Goal: Information Seeking & Learning: Learn about a topic

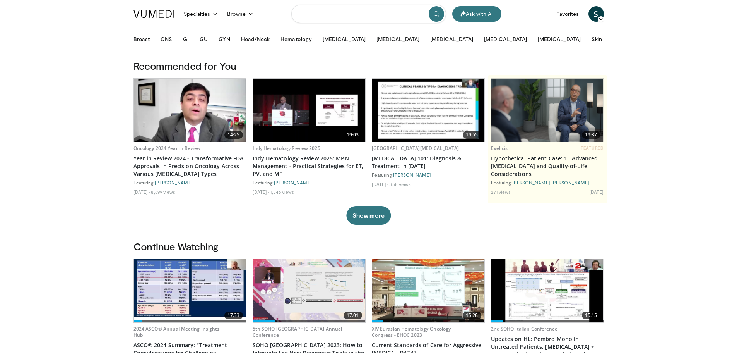
click at [336, 17] on input "Search topics, interventions" at bounding box center [368, 14] width 155 height 19
type input "**********"
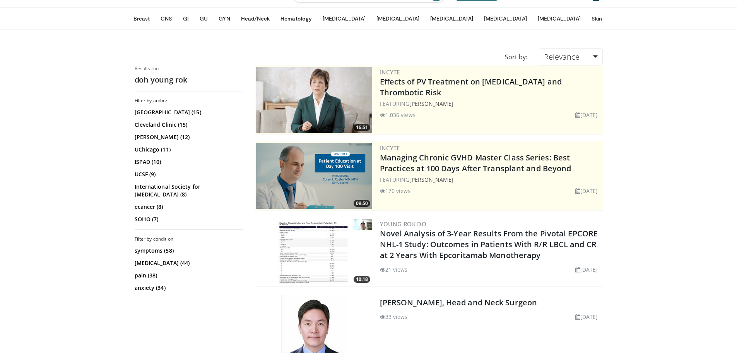
scroll to position [39, 0]
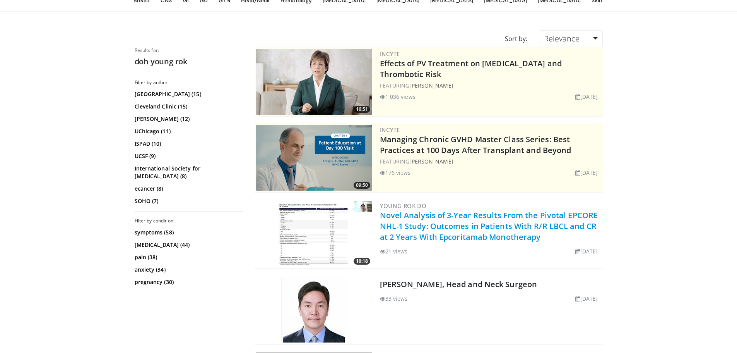
click at [485, 232] on link "Novel Analysis of 3-Year Results From the Pivotal EPCORE NHL-1 Study: Outcomes …" at bounding box center [489, 226] width 218 height 32
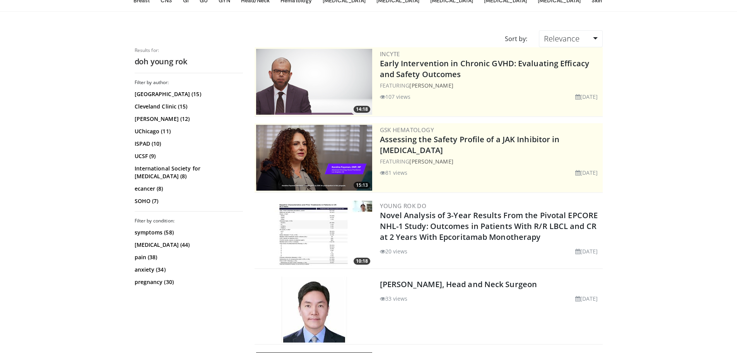
scroll to position [39, 0]
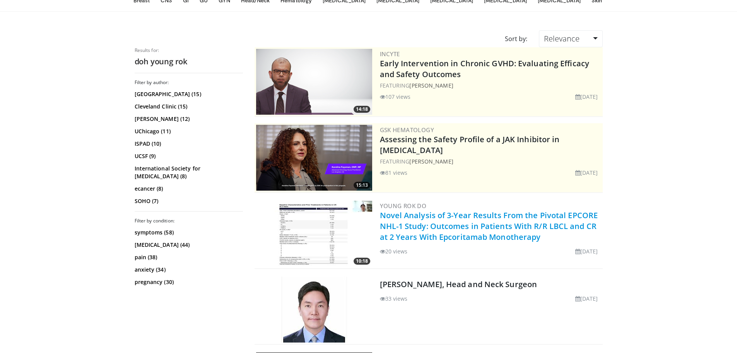
click at [519, 232] on link "Novel Analysis of 3-Year Results From the Pivotal EPCORE NHL-1 Study: Outcomes …" at bounding box center [489, 226] width 218 height 32
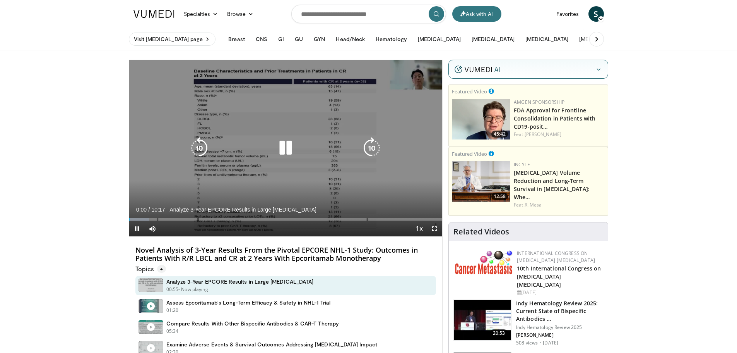
click at [284, 147] on icon "Video Player" at bounding box center [286, 148] width 22 height 22
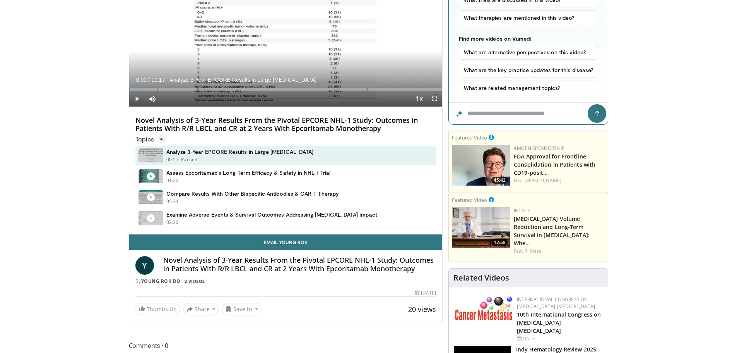
scroll to position [116, 0]
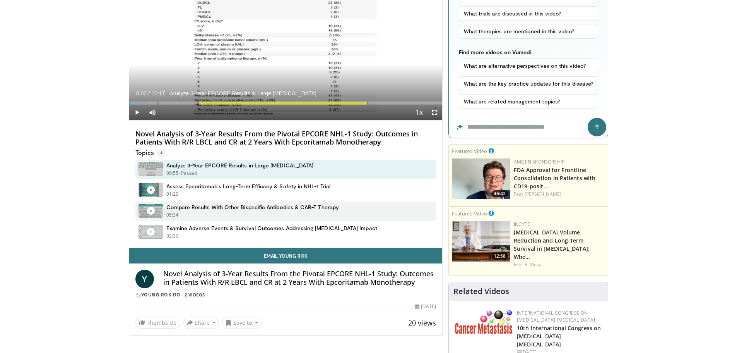
click at [256, 211] on div "05:34 - Now playing - Paused" at bounding box center [252, 214] width 173 height 7
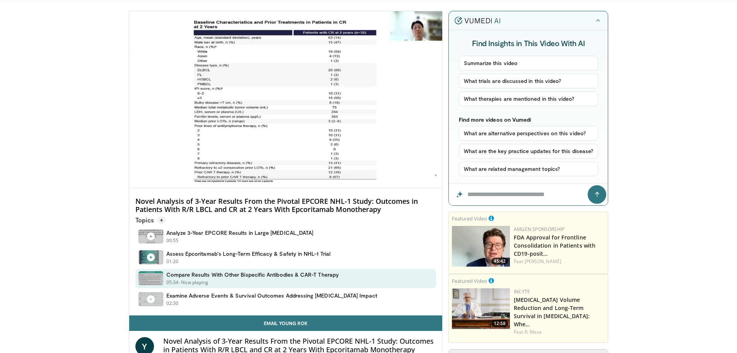
scroll to position [39, 0]
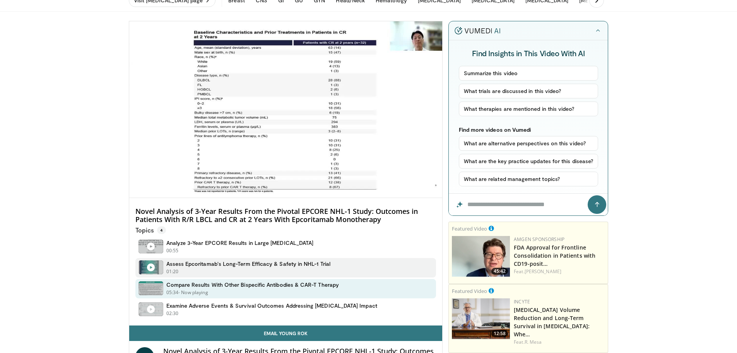
click at [235, 270] on div "01:20 - Now playing - Paused" at bounding box center [248, 271] width 164 height 7
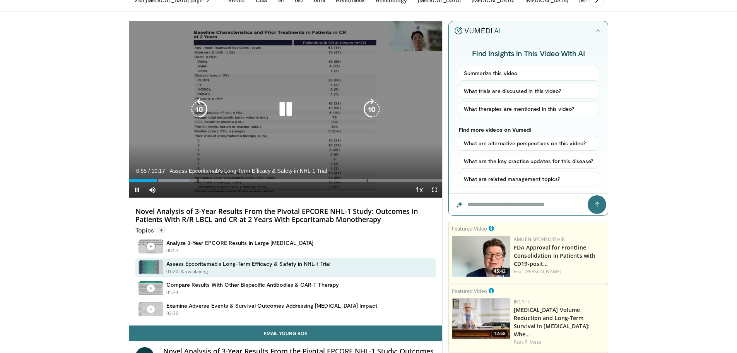
click at [281, 113] on icon "Video Player" at bounding box center [286, 109] width 22 height 22
